Goal: Information Seeking & Learning: Learn about a topic

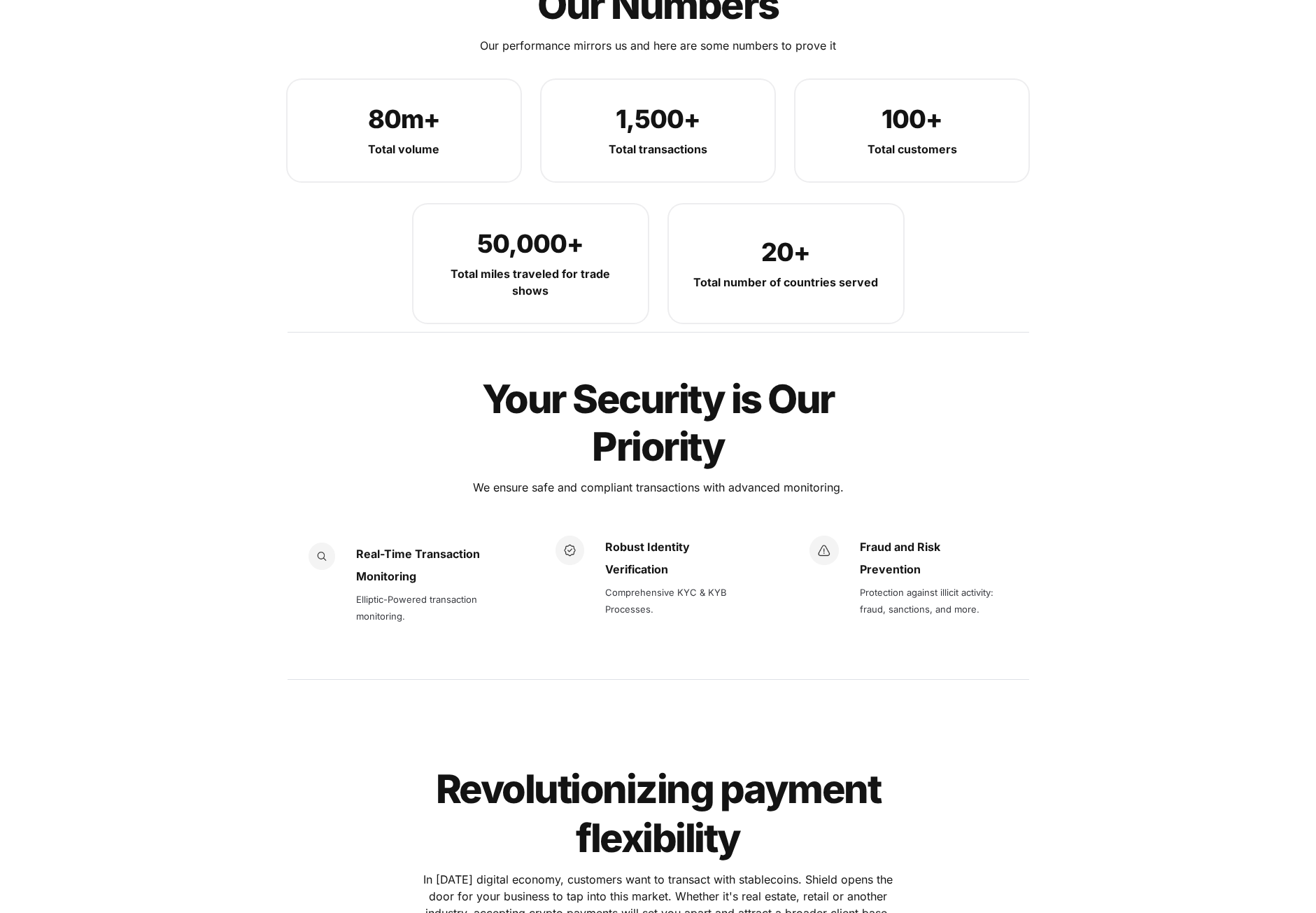
scroll to position [1750, 0]
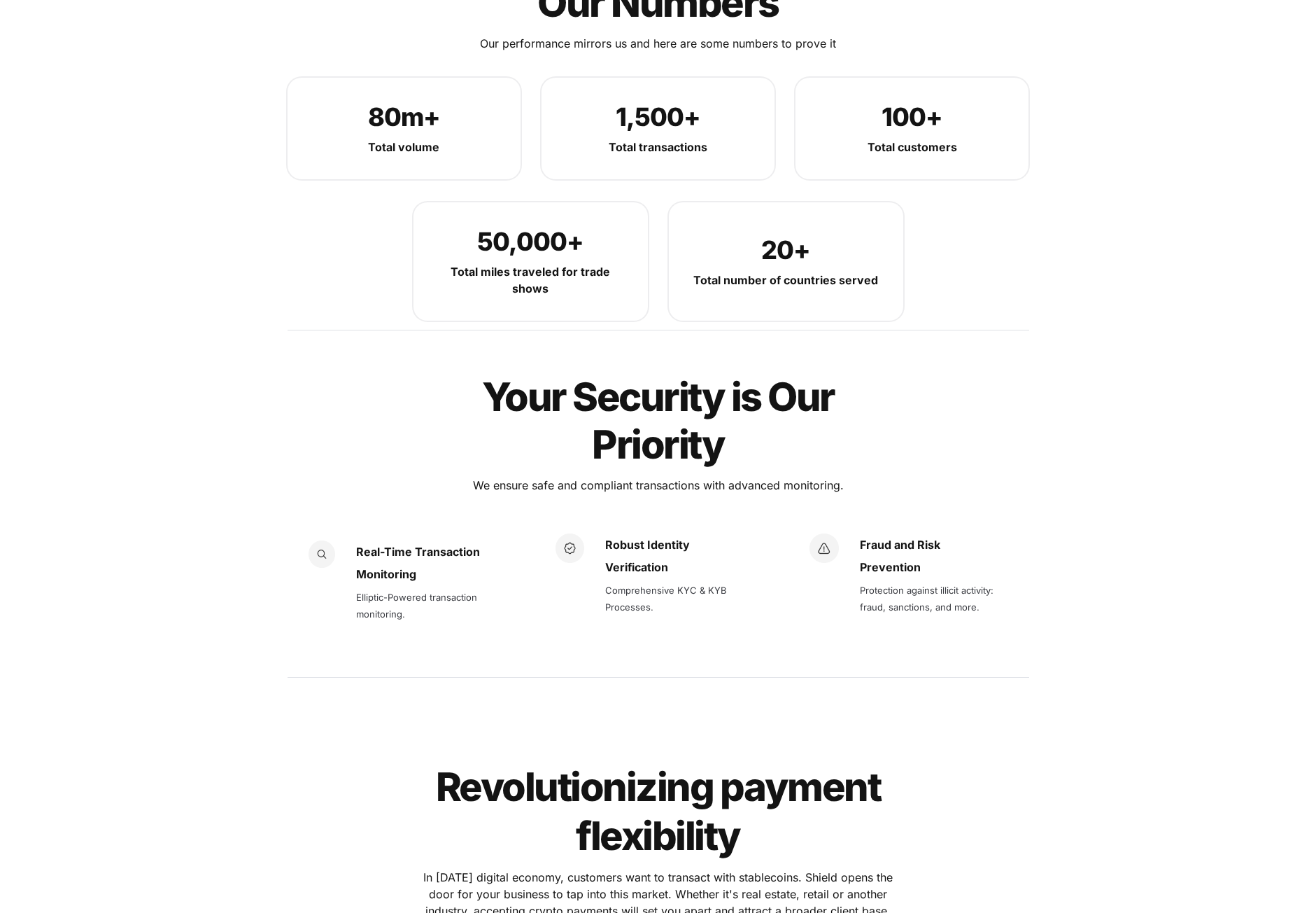
click at [581, 533] on img at bounding box center [570, 547] width 29 height 29
click at [690, 556] on p "Verification" at bounding box center [681, 567] width 153 height 23
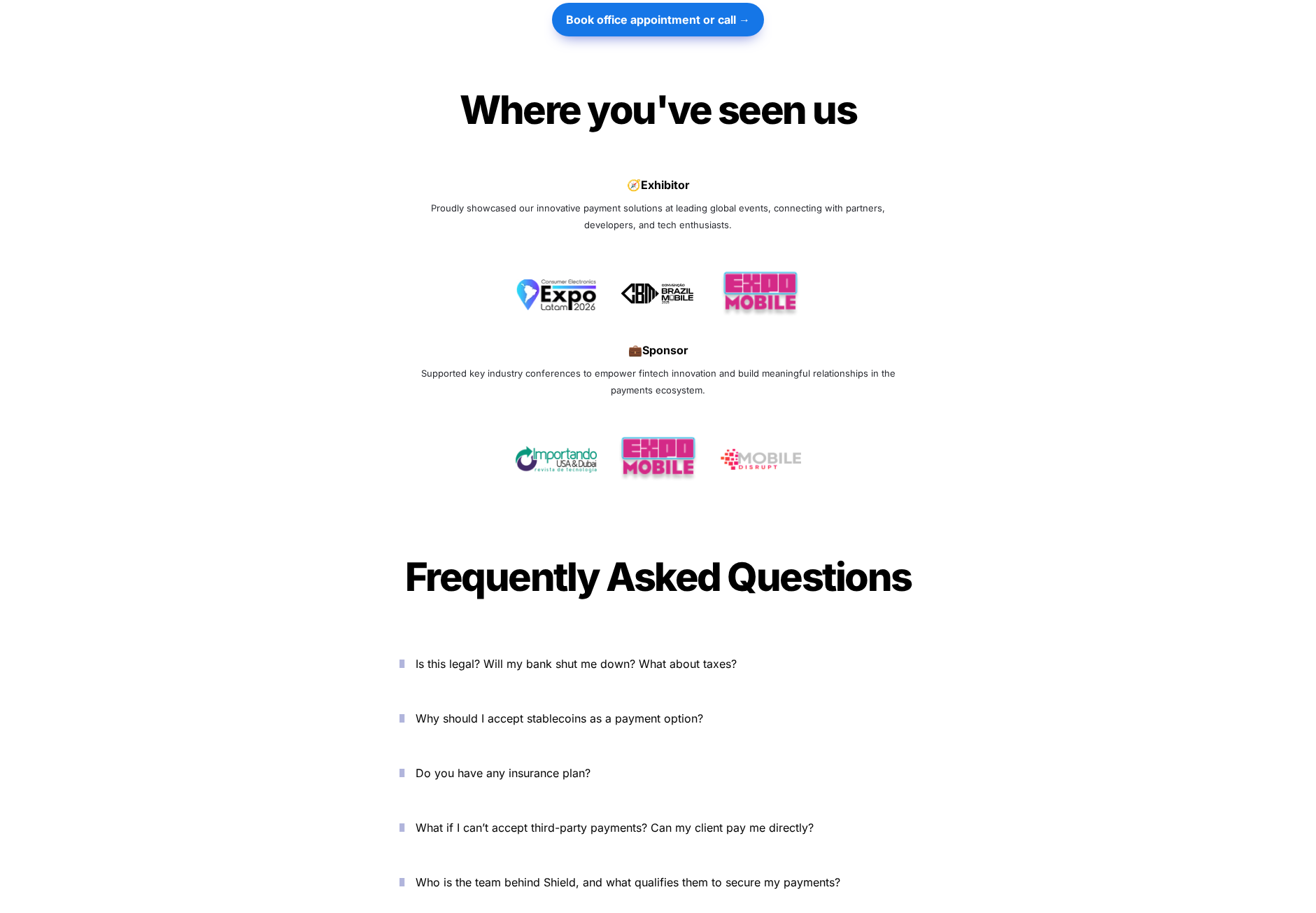
scroll to position [4199, 0]
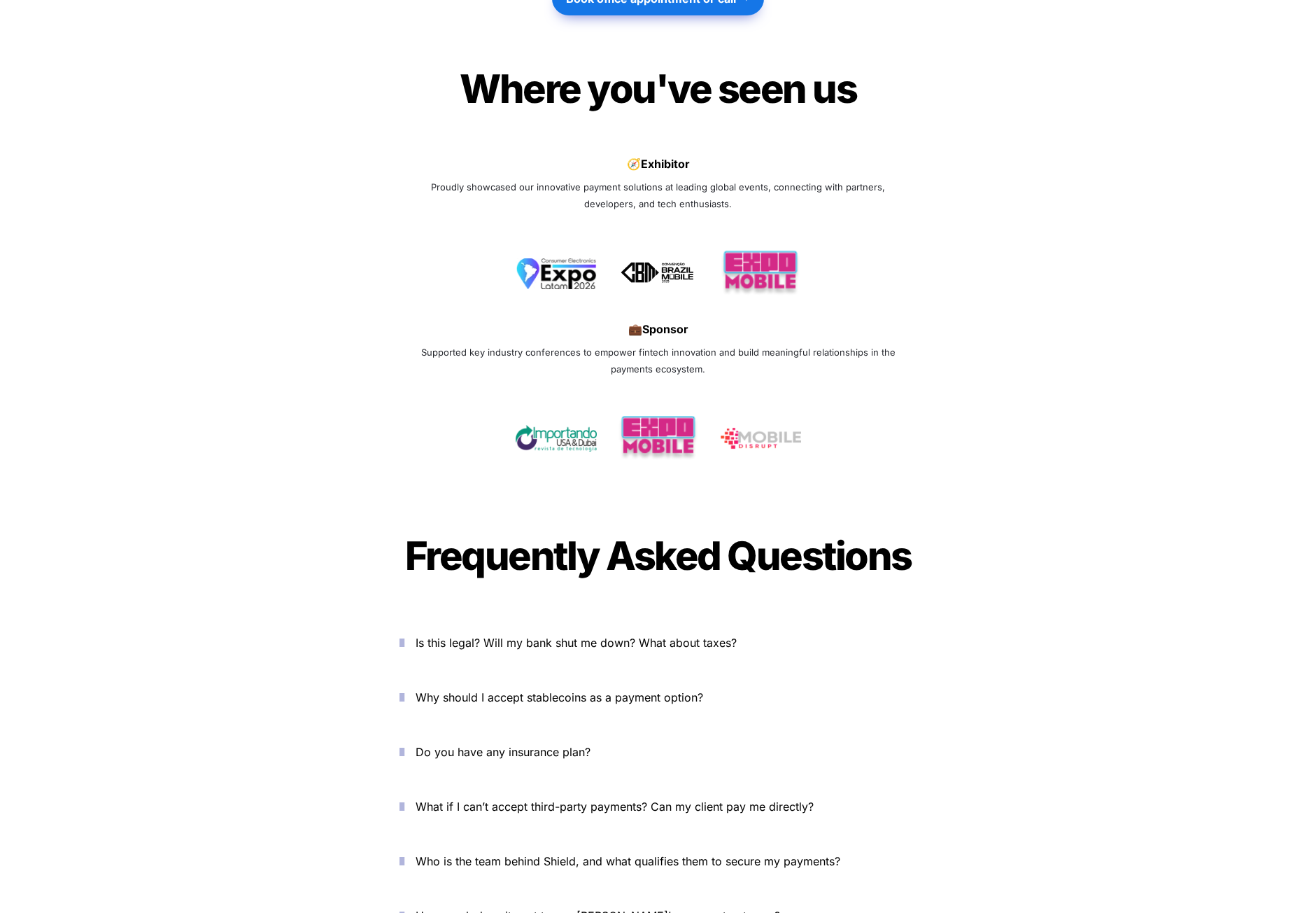
click at [555, 636] on span "Is this legal? Will my bank shut me down? What about taxes?" at bounding box center [576, 642] width 322 height 14
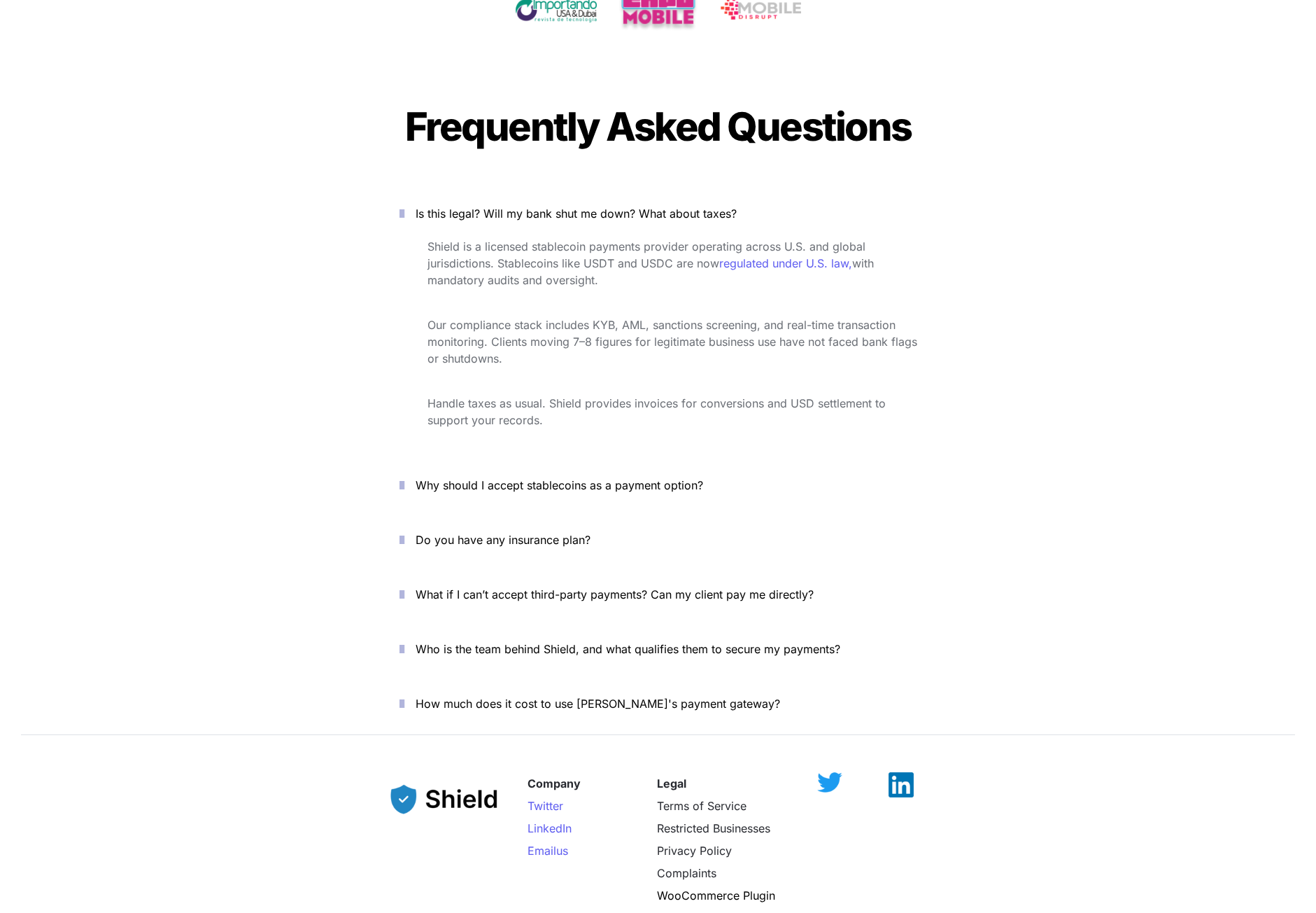
scroll to position [4616, 0]
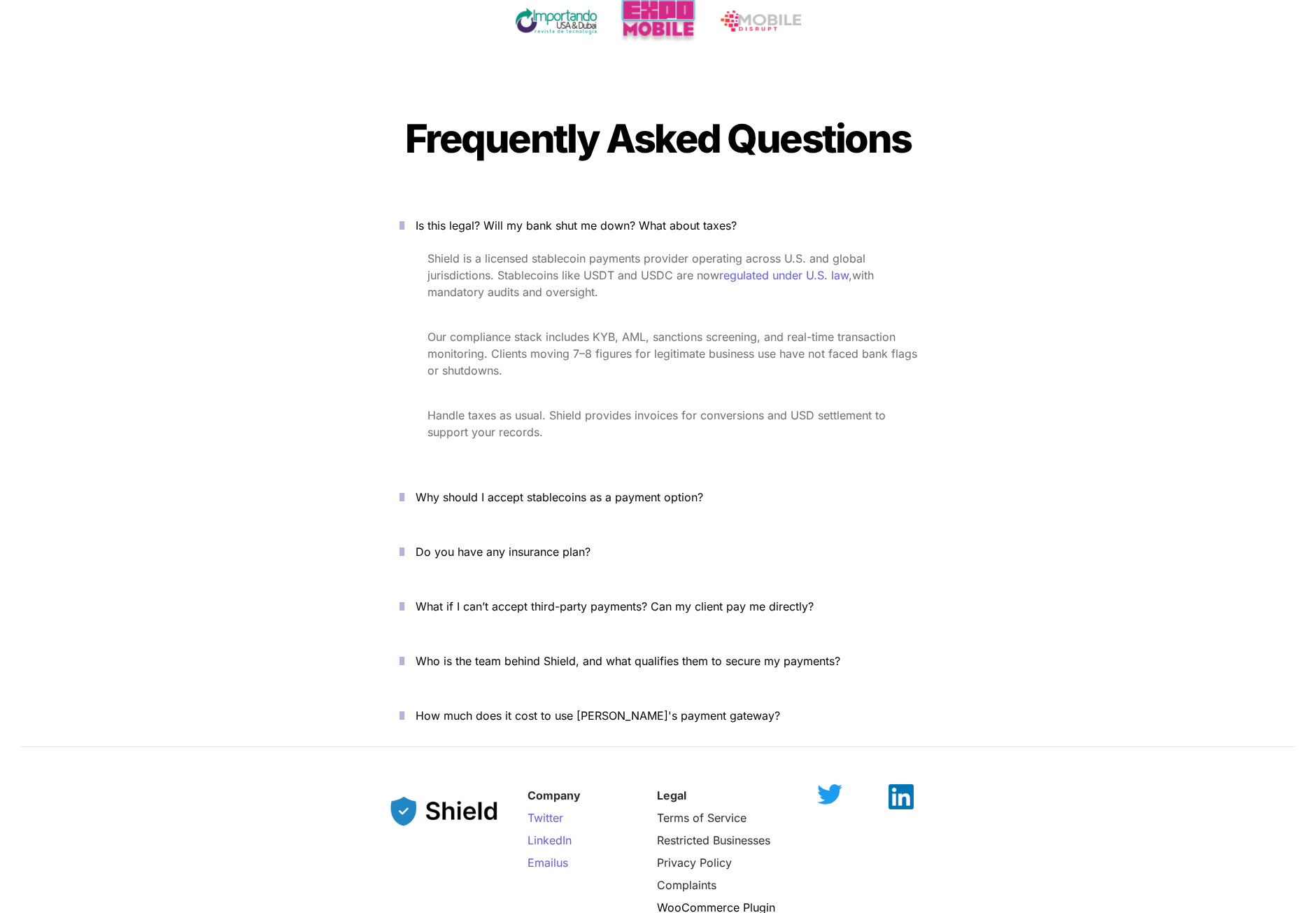
click at [575, 490] on span "Why should I accept stablecoins as a payment option?" at bounding box center [559, 497] width 288 height 14
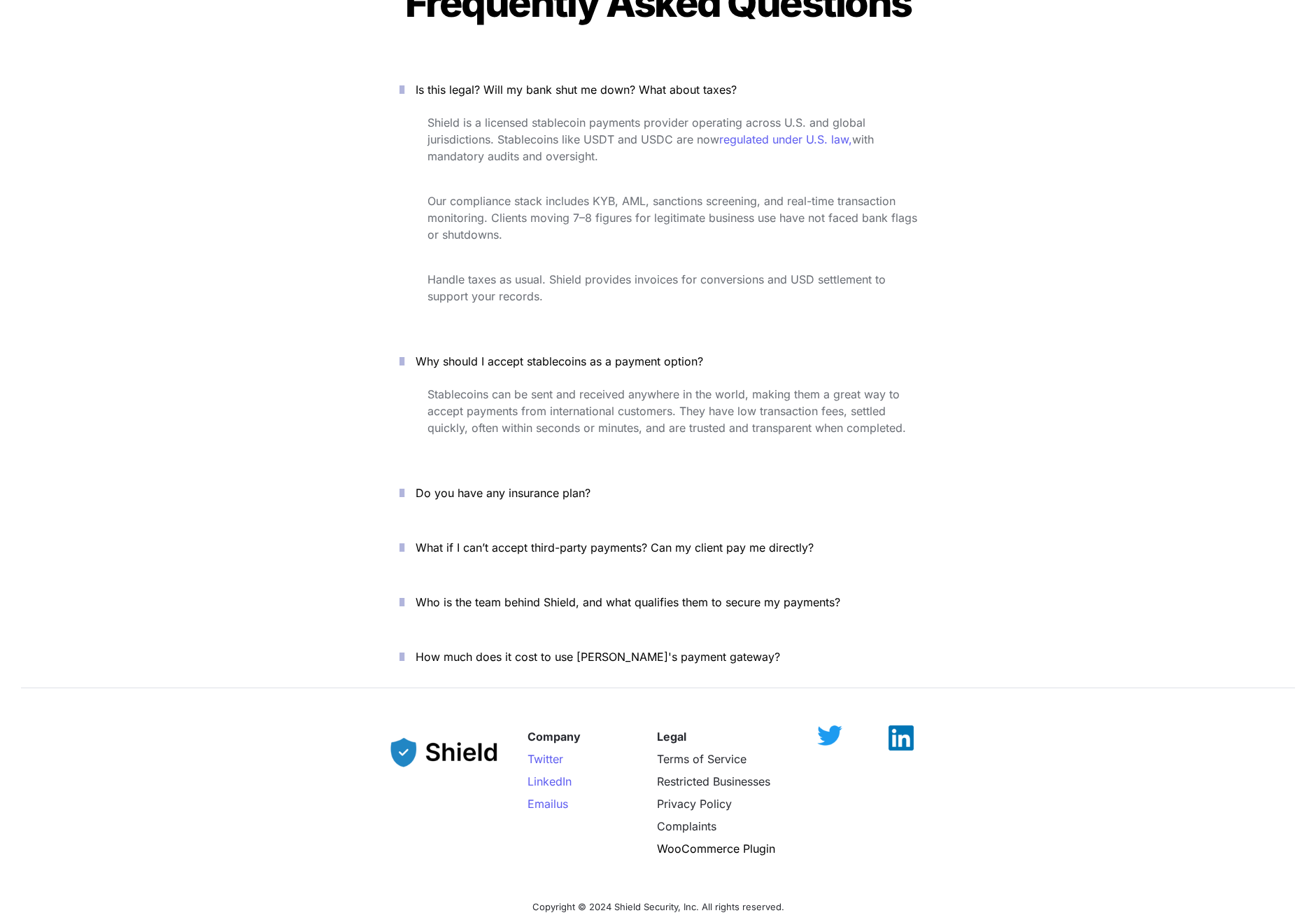
scroll to position [4757, 0]
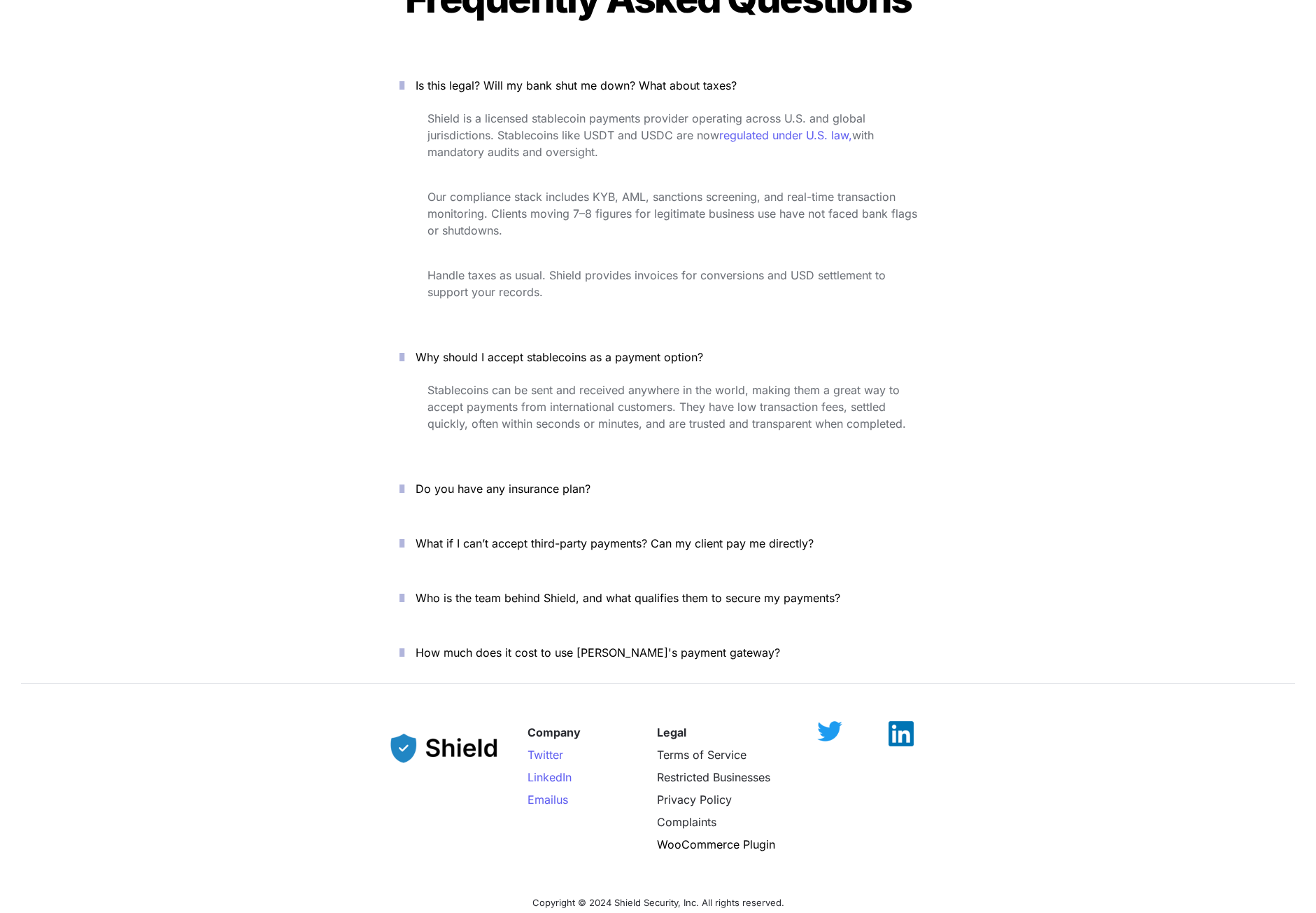
click at [520, 481] on span "Do you have any insurance plan?" at bounding box center [503, 488] width 175 height 14
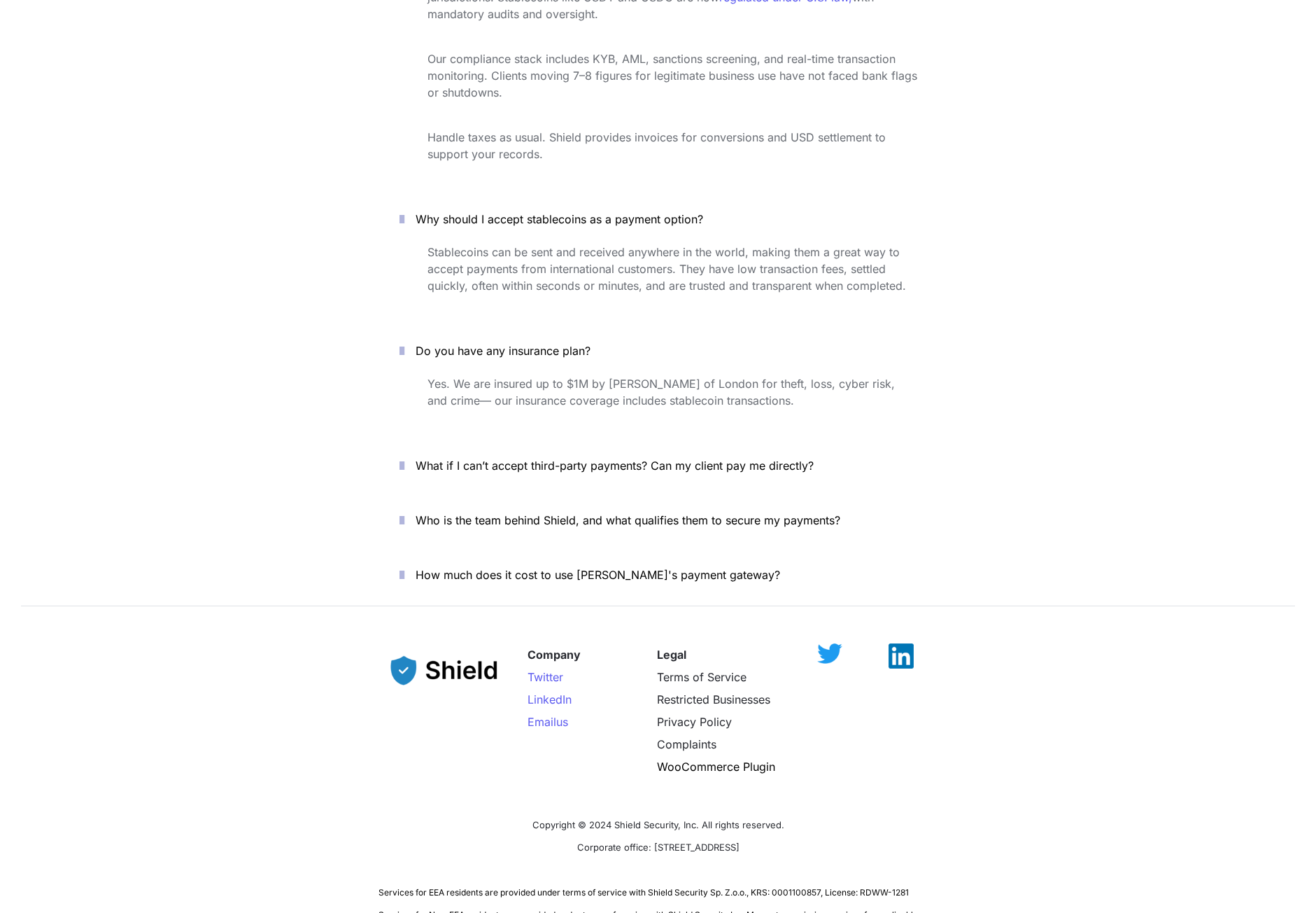
scroll to position [4896, 0]
click at [450, 456] on span "What if I can’t accept third-party payments? Can my client pay me directly?" at bounding box center [614, 463] width 398 height 14
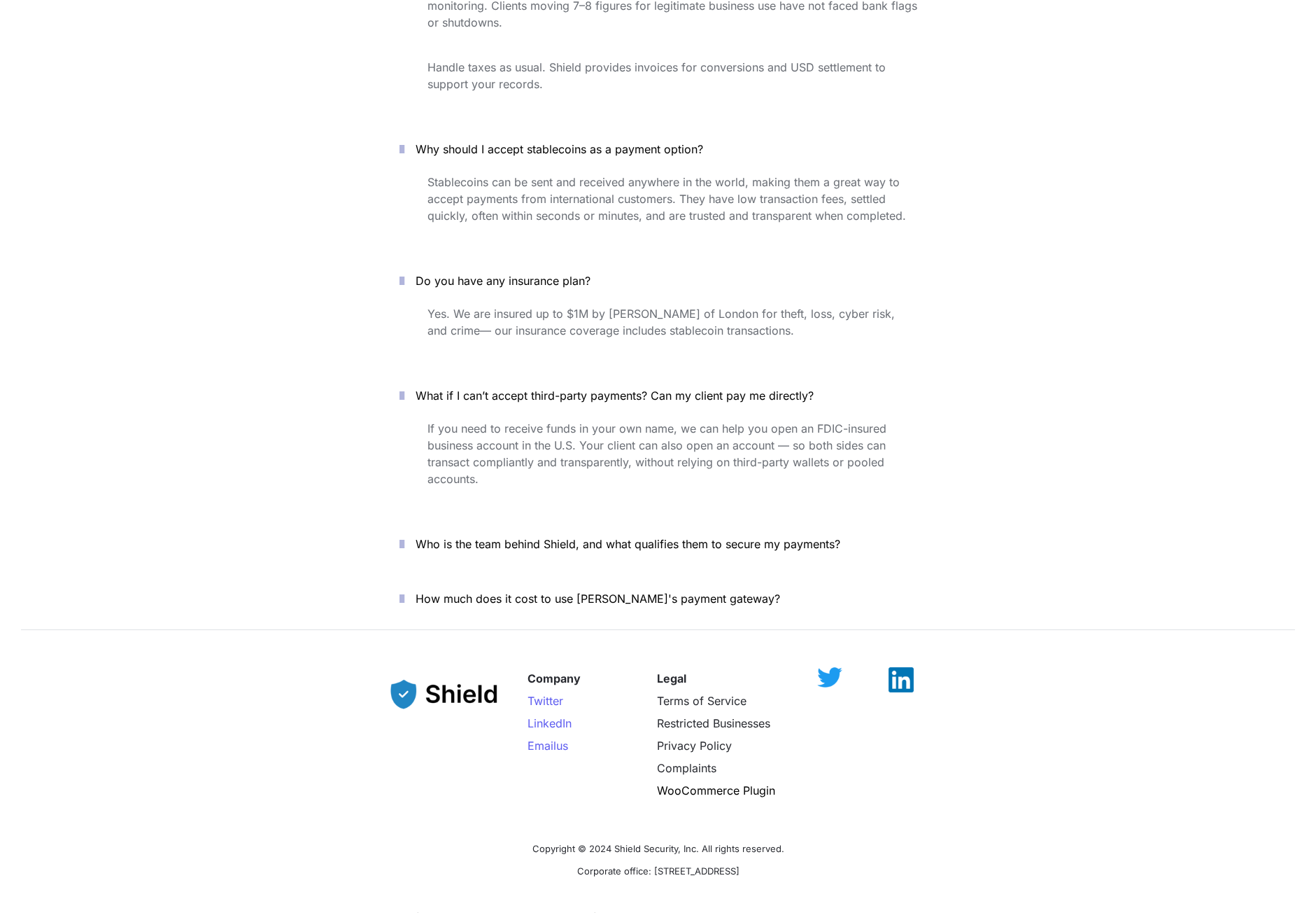
scroll to position [4966, 0]
click at [479, 531] on p "Who is the team behind Shield, and what qualifies them to secure my payments?" at bounding box center [666, 542] width 502 height 23
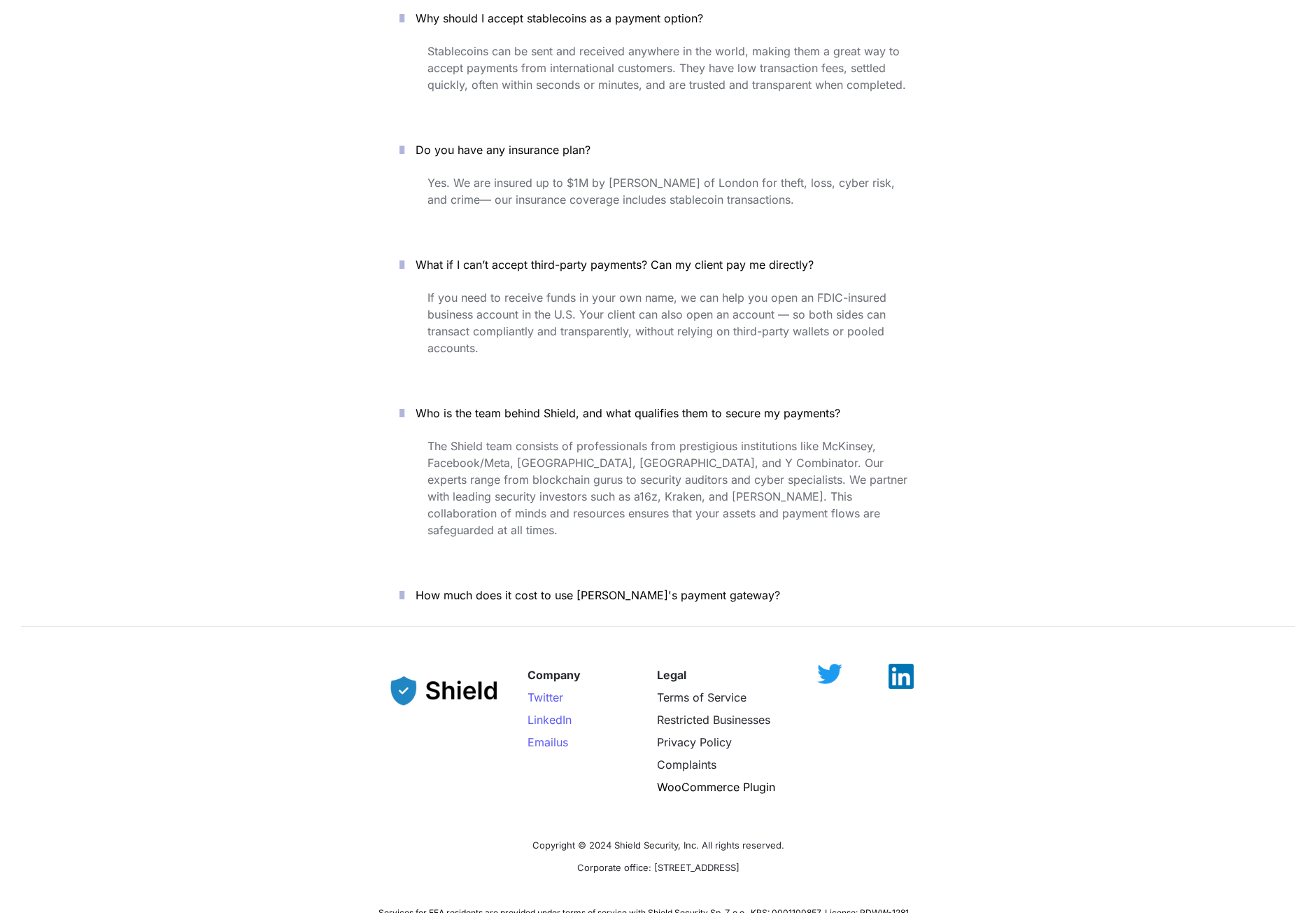
scroll to position [5106, 0]
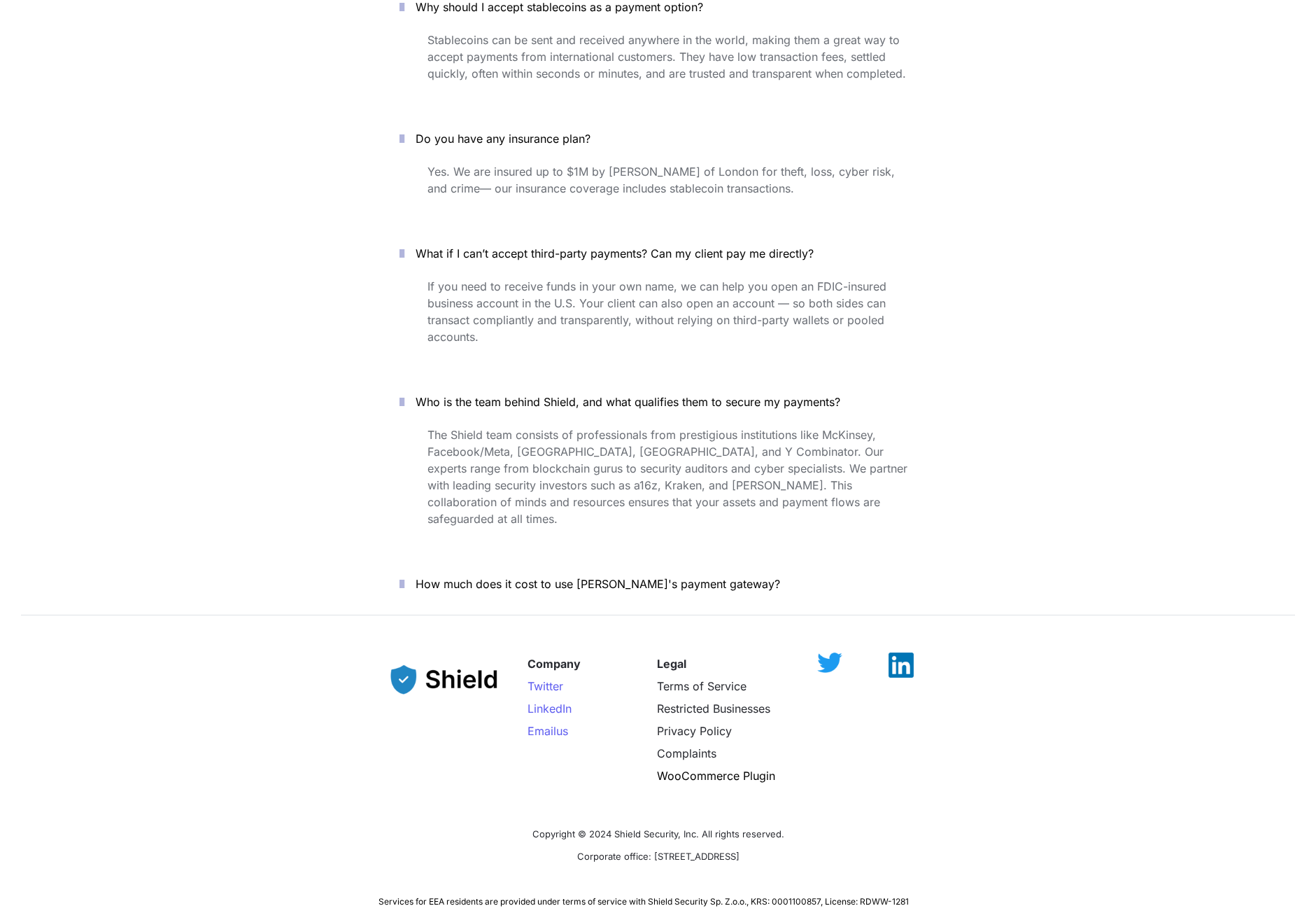
click at [485, 577] on span "How much does it cost to use Shield's payment gateway?" at bounding box center [597, 584] width 365 height 14
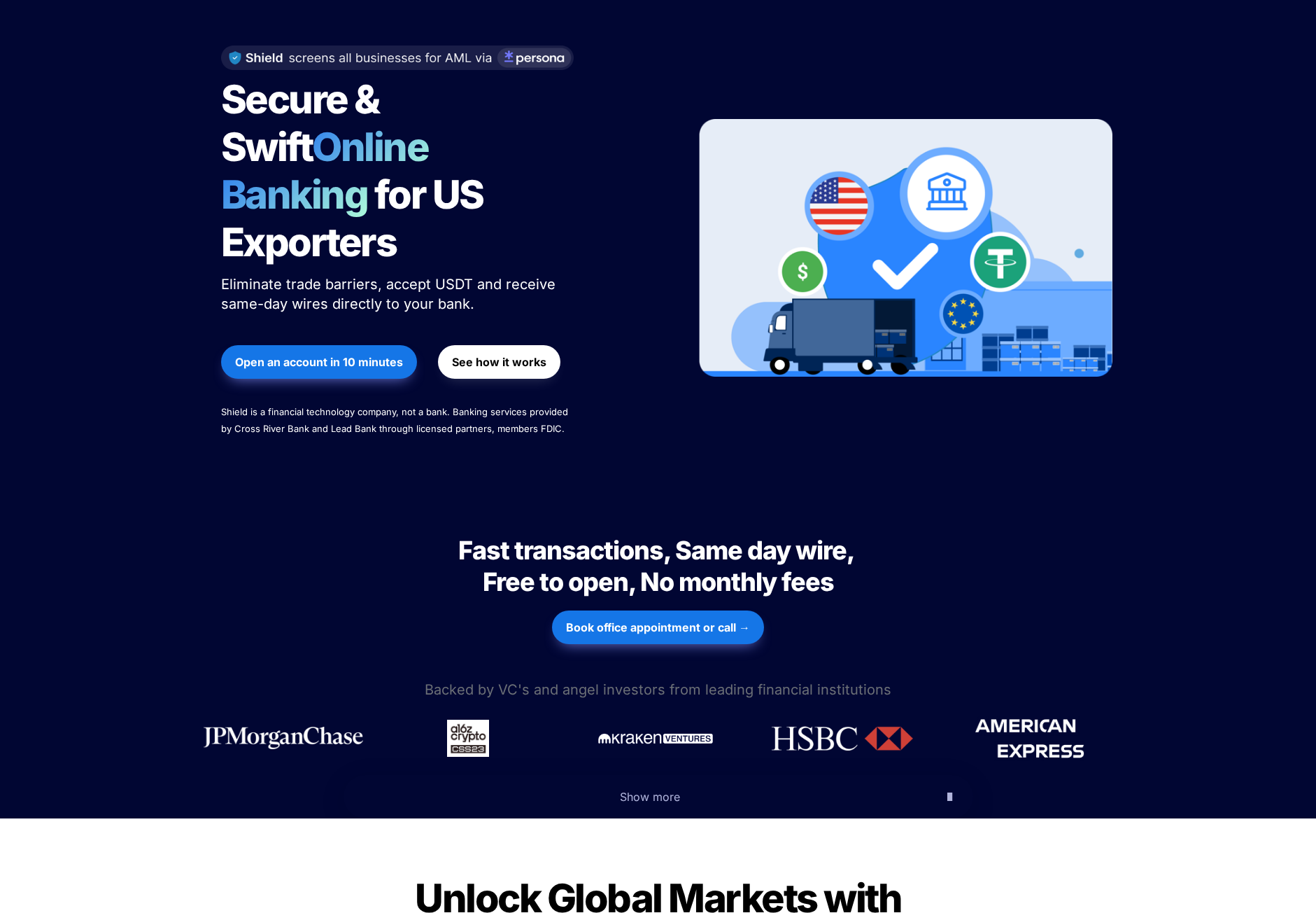
scroll to position [0, 0]
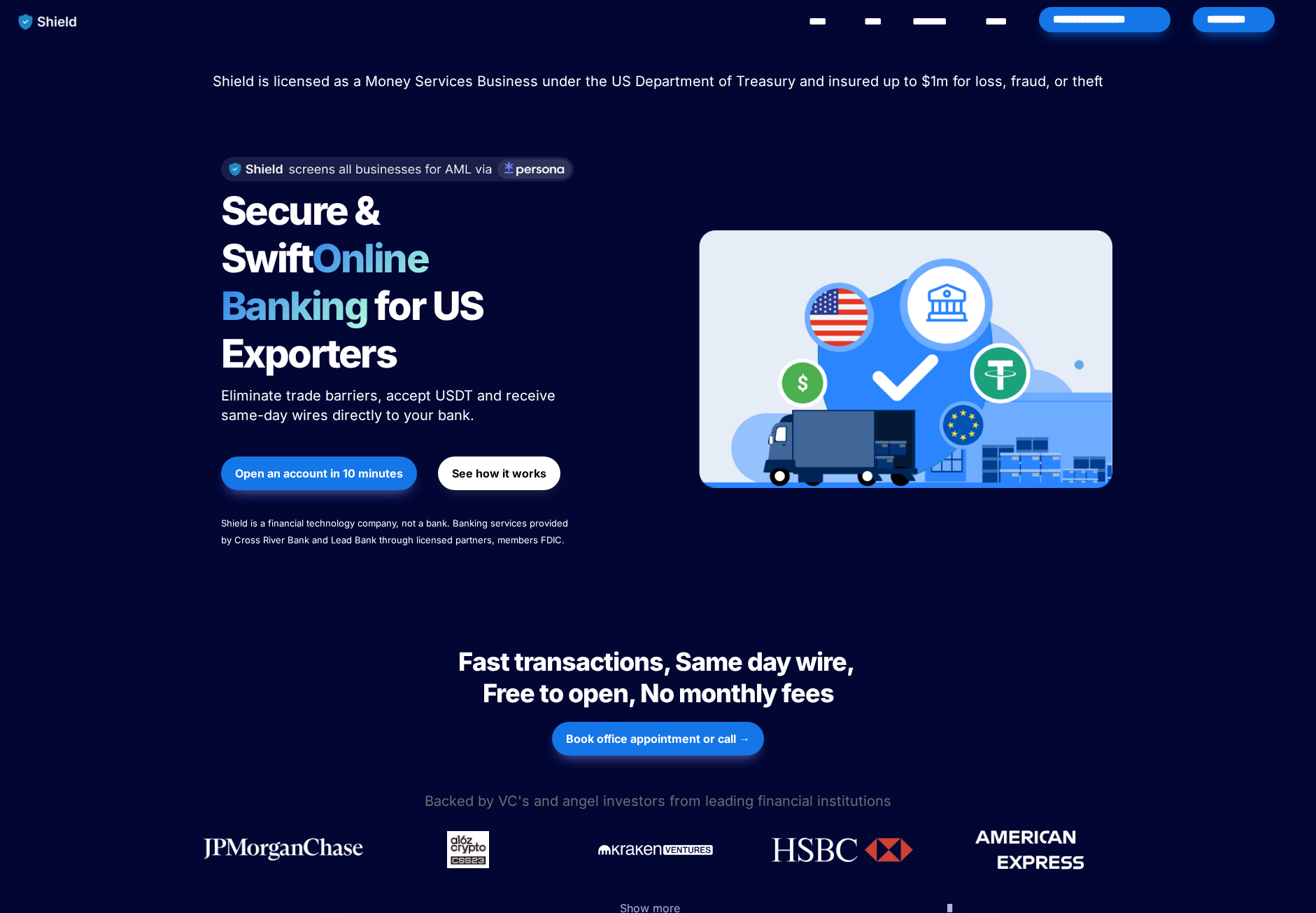
click at [945, 16] on link "********" at bounding box center [937, 21] width 49 height 16
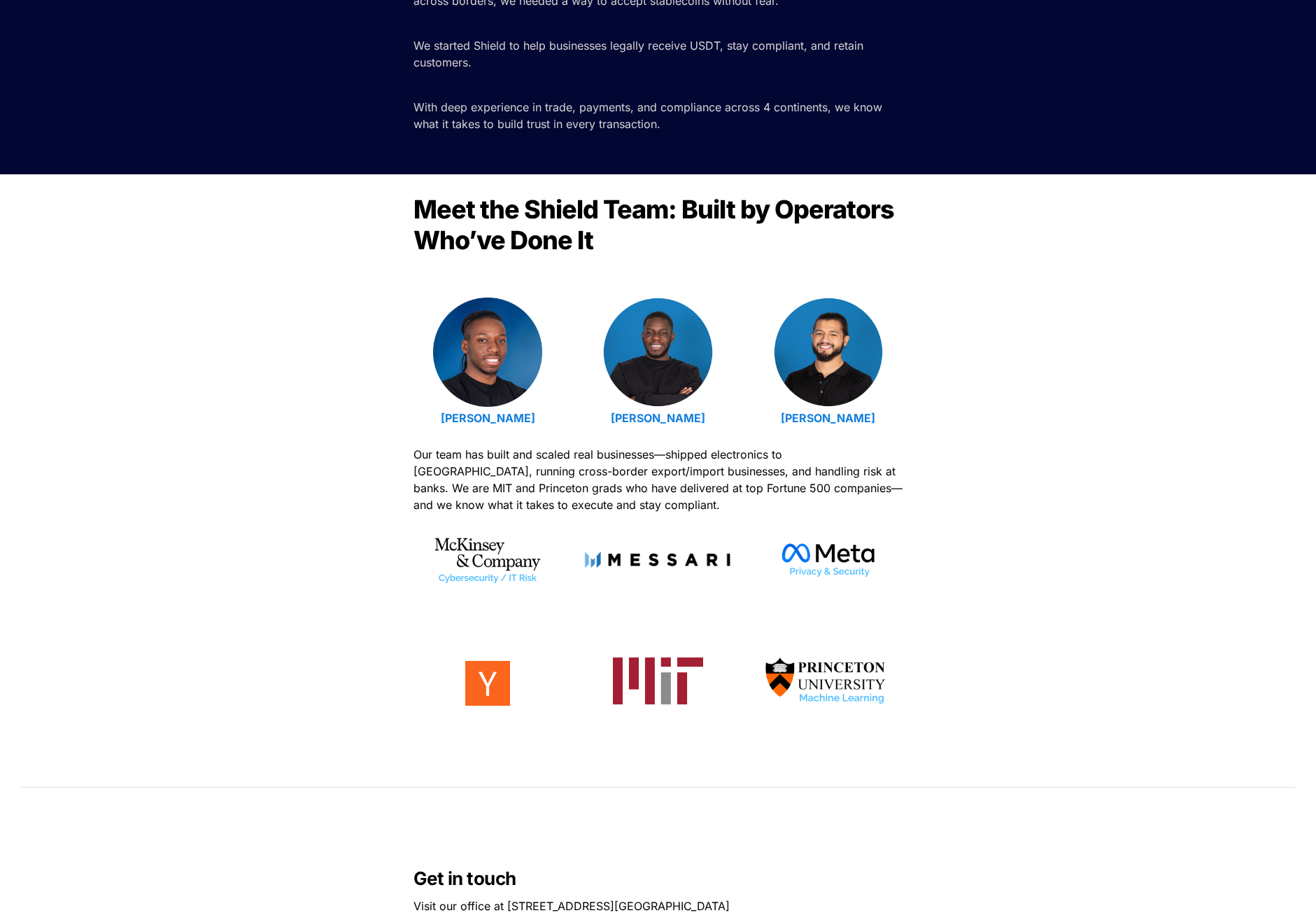
scroll to position [280, 0]
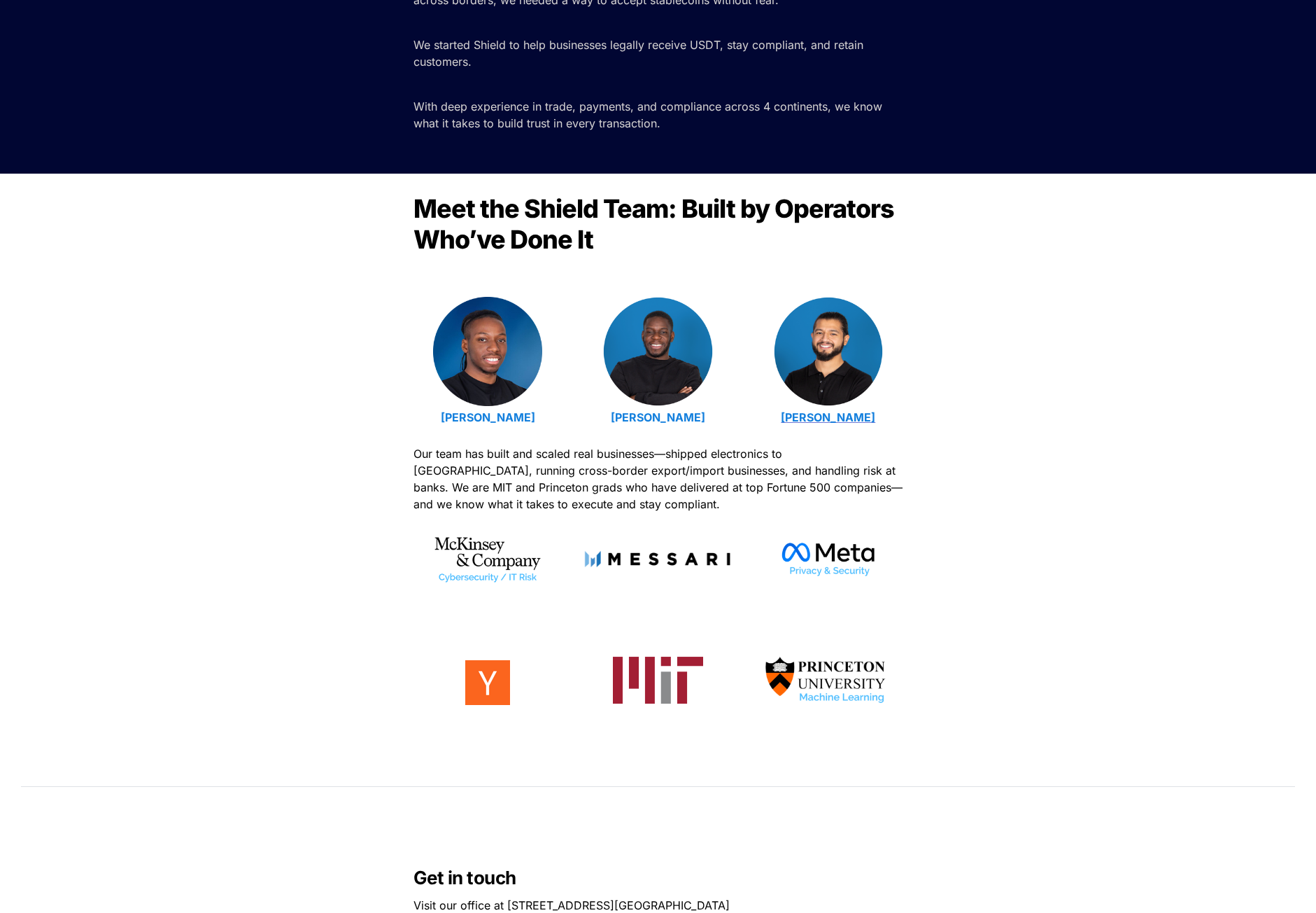
click at [836, 415] on strong "Luis Carchi" at bounding box center [828, 417] width 94 height 14
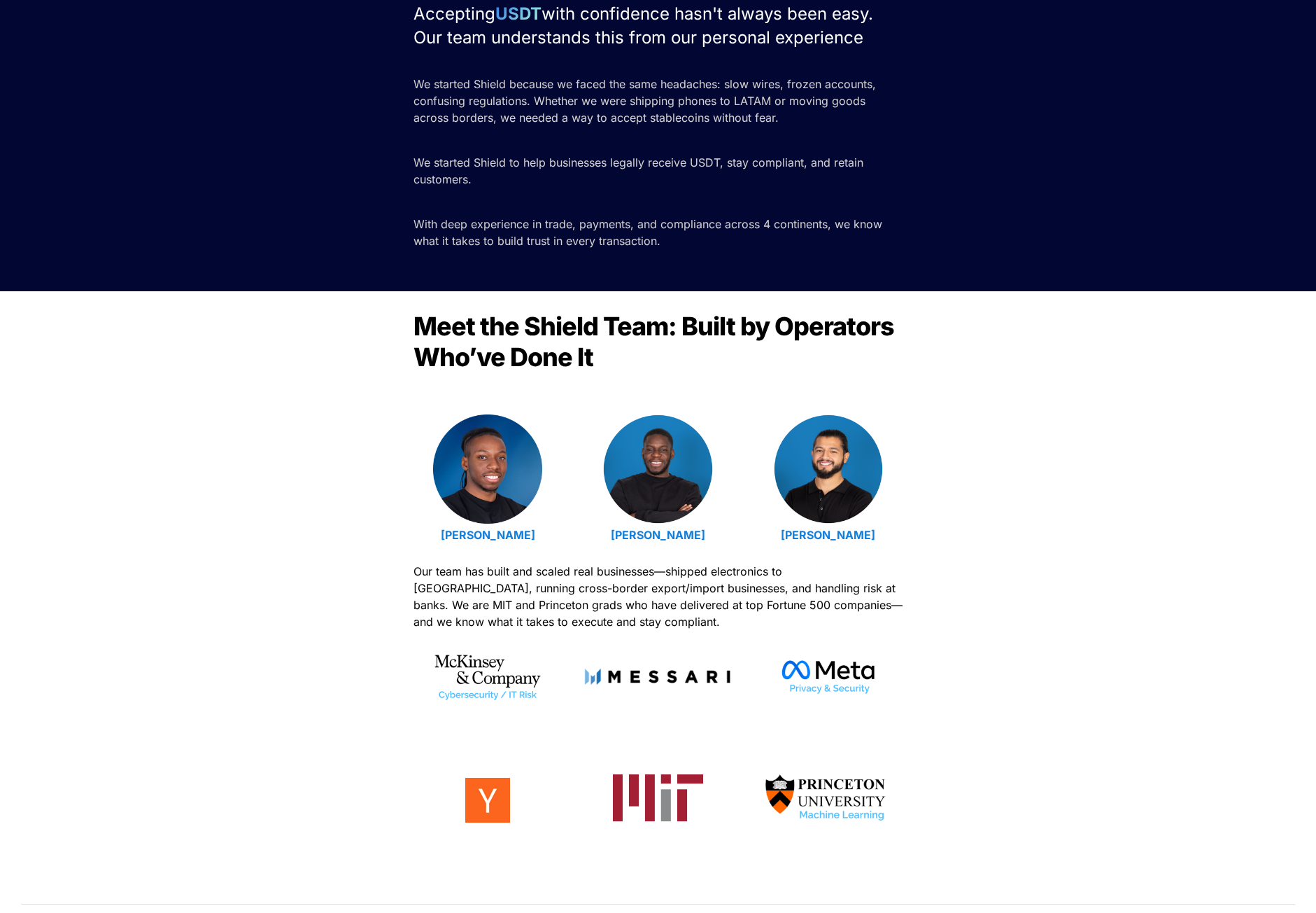
scroll to position [280, 0]
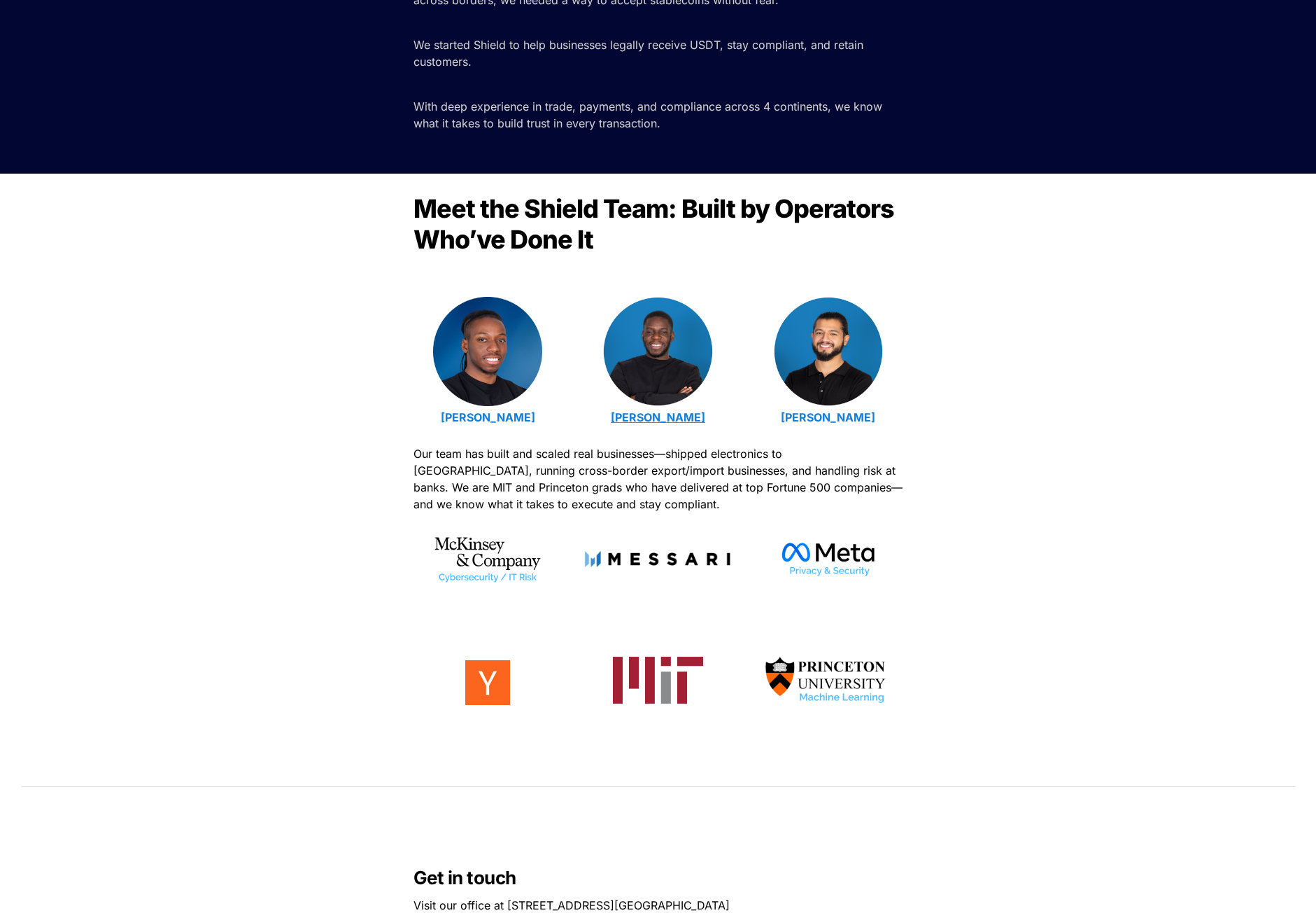
click at [677, 415] on strong "[PERSON_NAME]" at bounding box center [658, 417] width 94 height 14
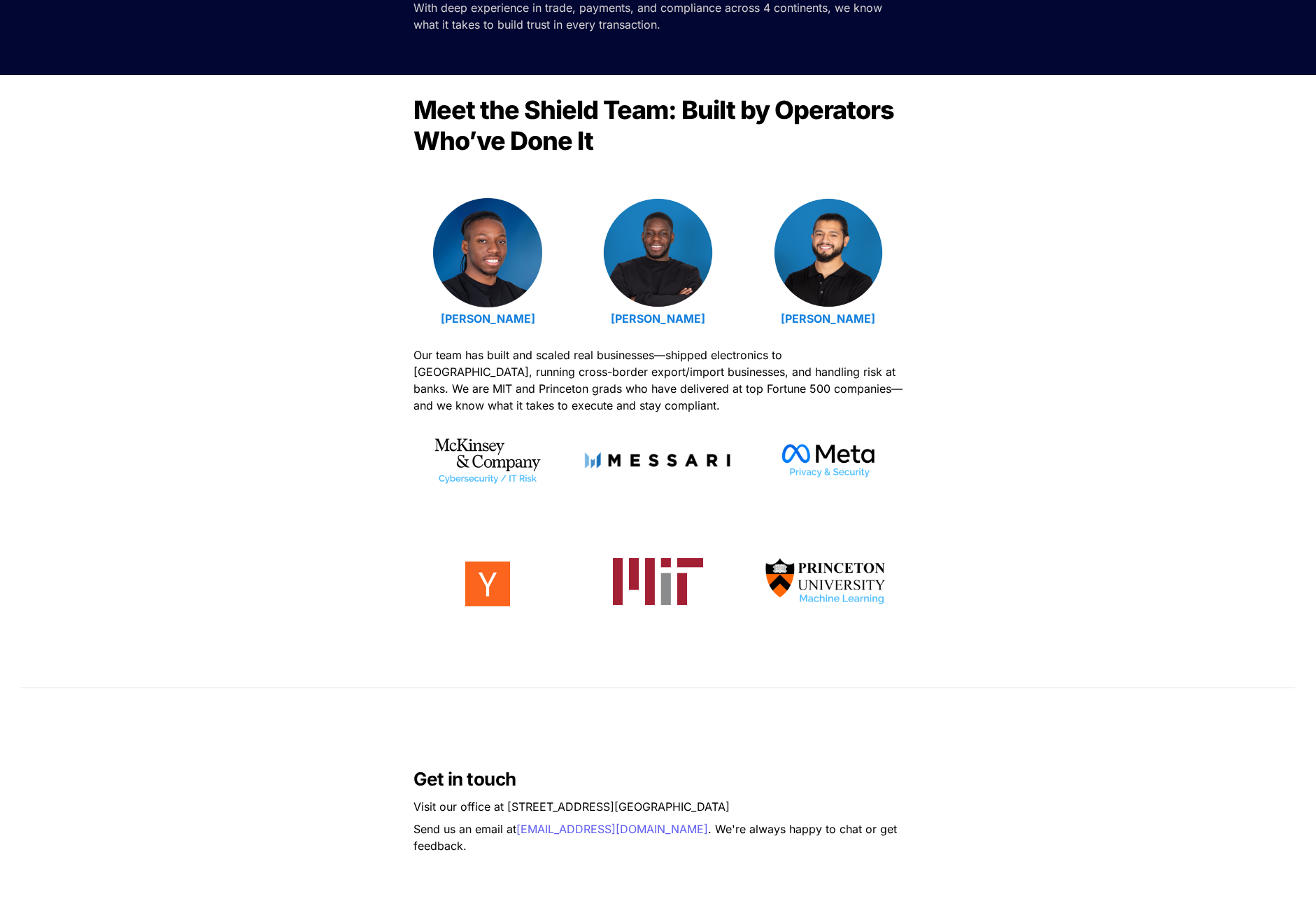
scroll to position [490, 0]
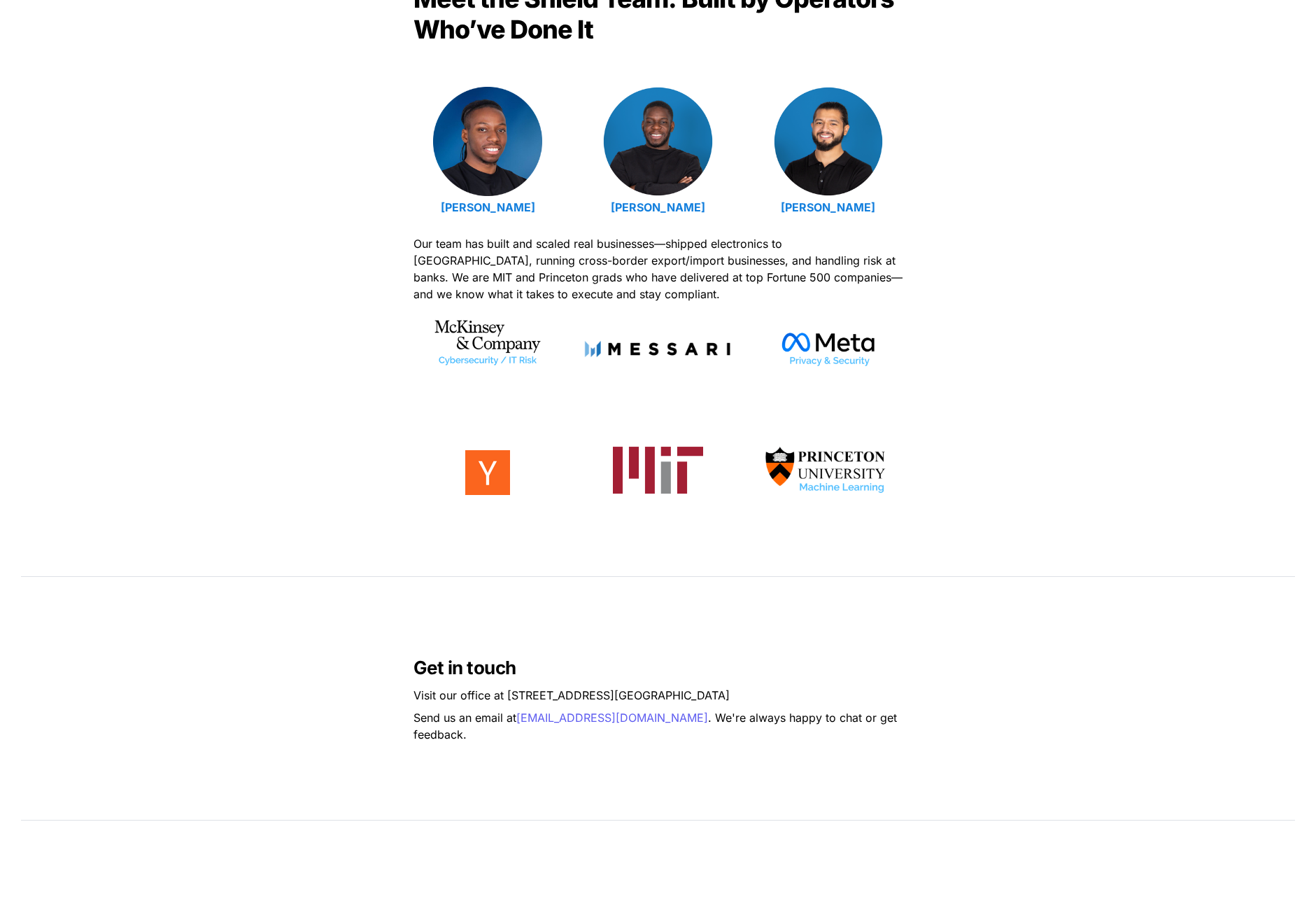
click at [474, 362] on img at bounding box center [488, 341] width 109 height 58
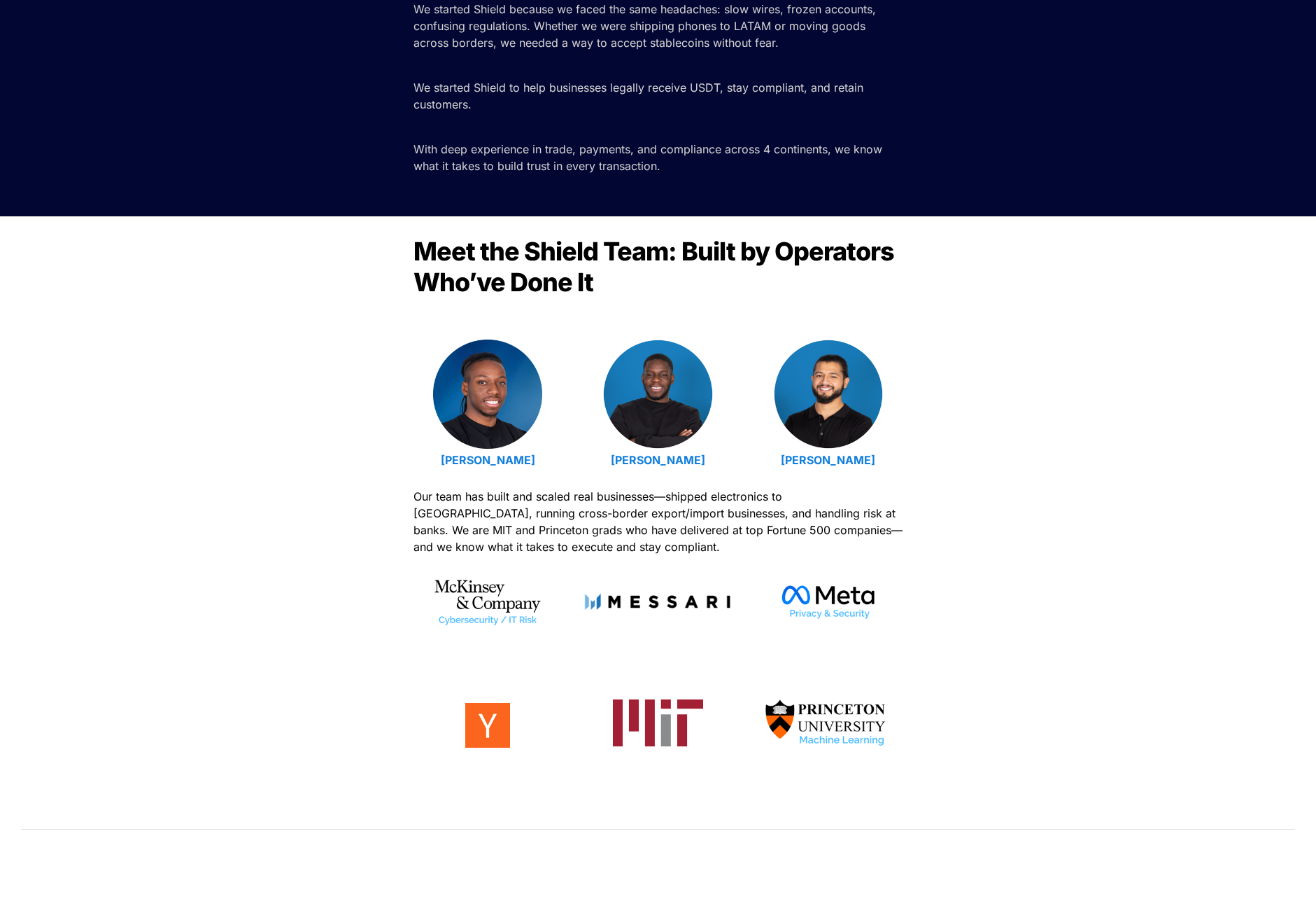
scroll to position [210, 0]
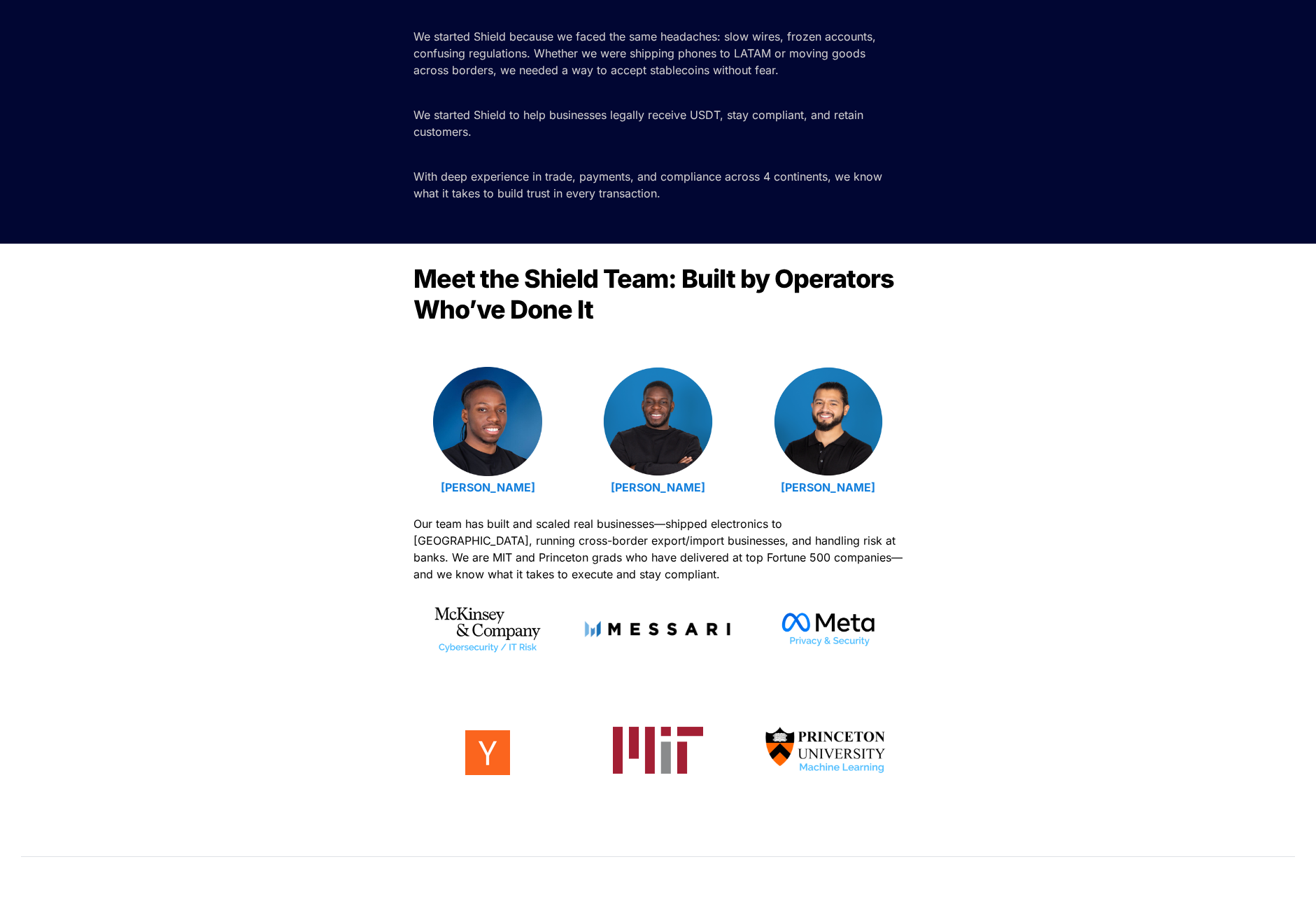
drag, startPoint x: 546, startPoint y: 487, endPoint x: 433, endPoint y: 495, distance: 113.3
click at [433, 495] on p "[PERSON_NAME]" at bounding box center [488, 487] width 149 height 23
copy strong "[PERSON_NAME]"
